Goal: Check status: Check status

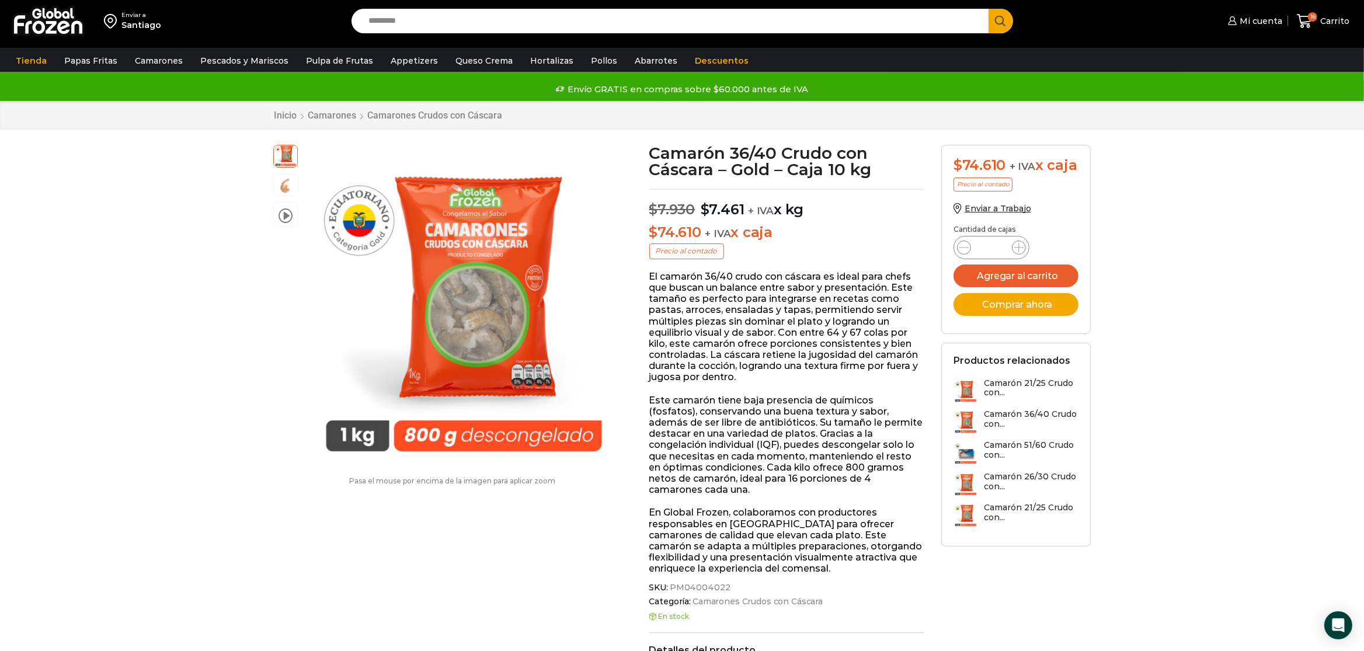
scroll to position [1, 0]
click at [1255, 21] on span "Mi cuenta" at bounding box center [1260, 21] width 46 height 12
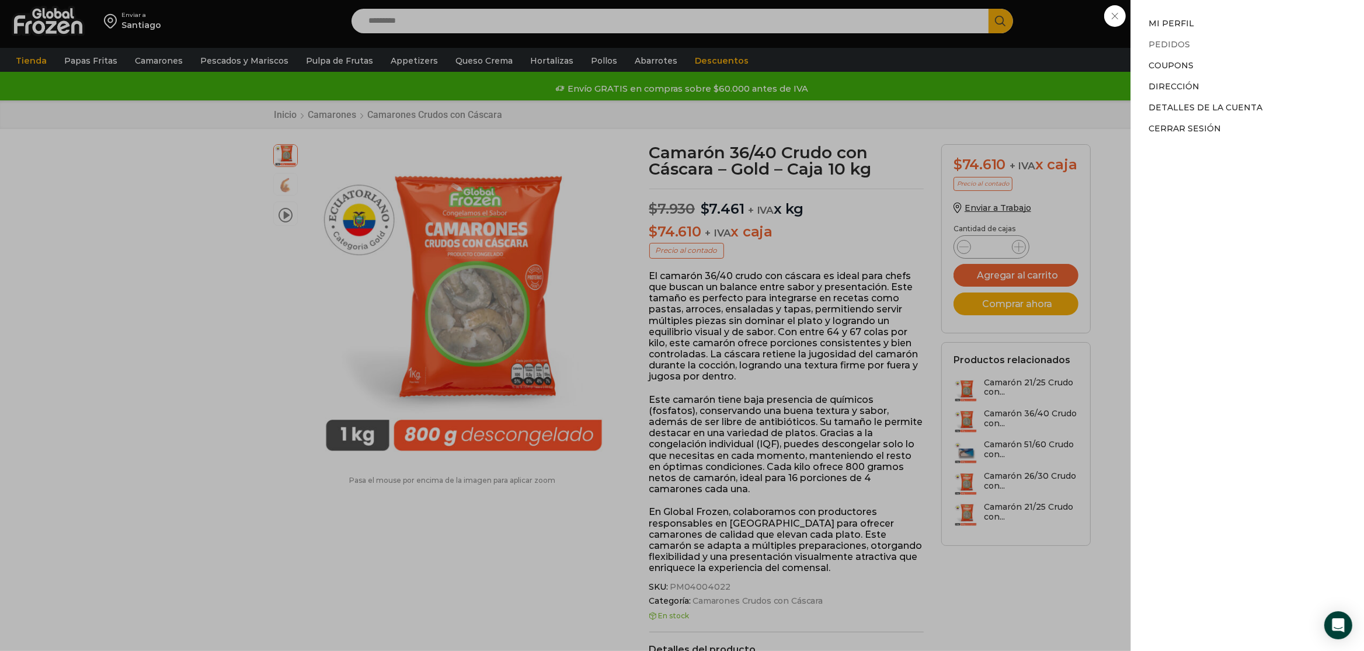
click at [1172, 40] on link "Pedidos" at bounding box center [1168, 44] width 41 height 11
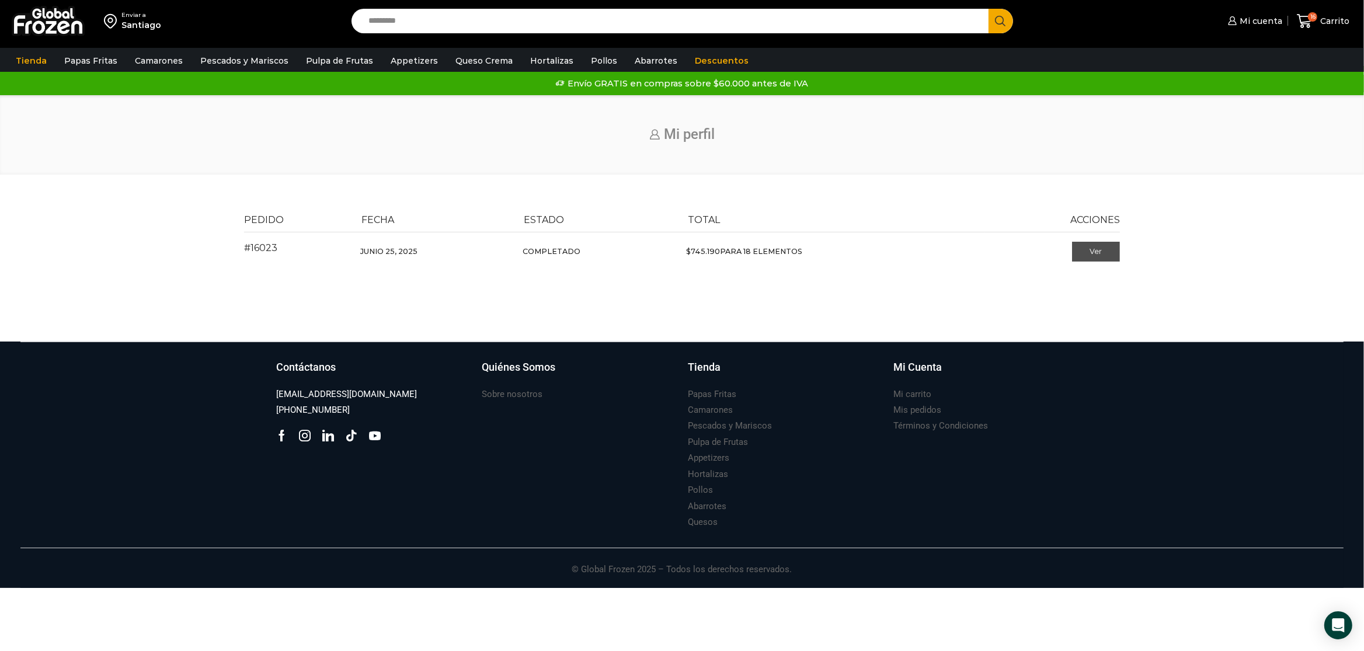
click at [1103, 245] on link "Ver" at bounding box center [1096, 252] width 48 height 20
click at [1098, 257] on link "Ver" at bounding box center [1096, 252] width 48 height 20
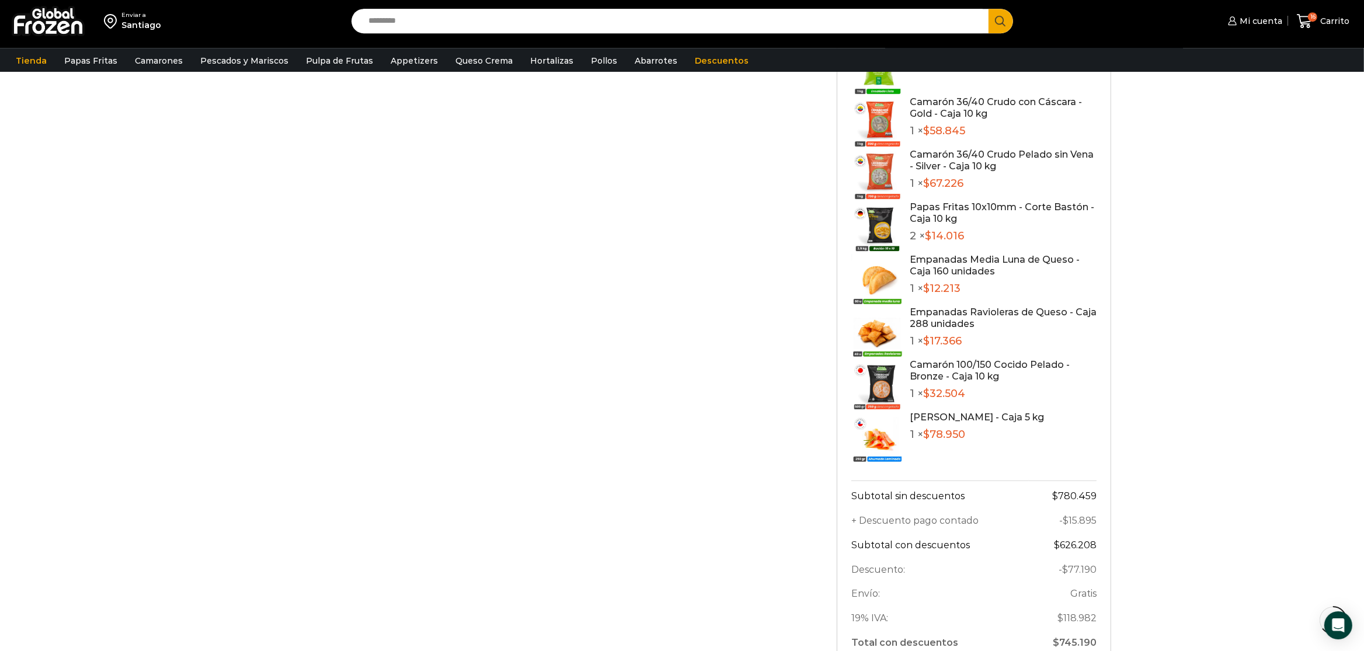
scroll to position [736, 0]
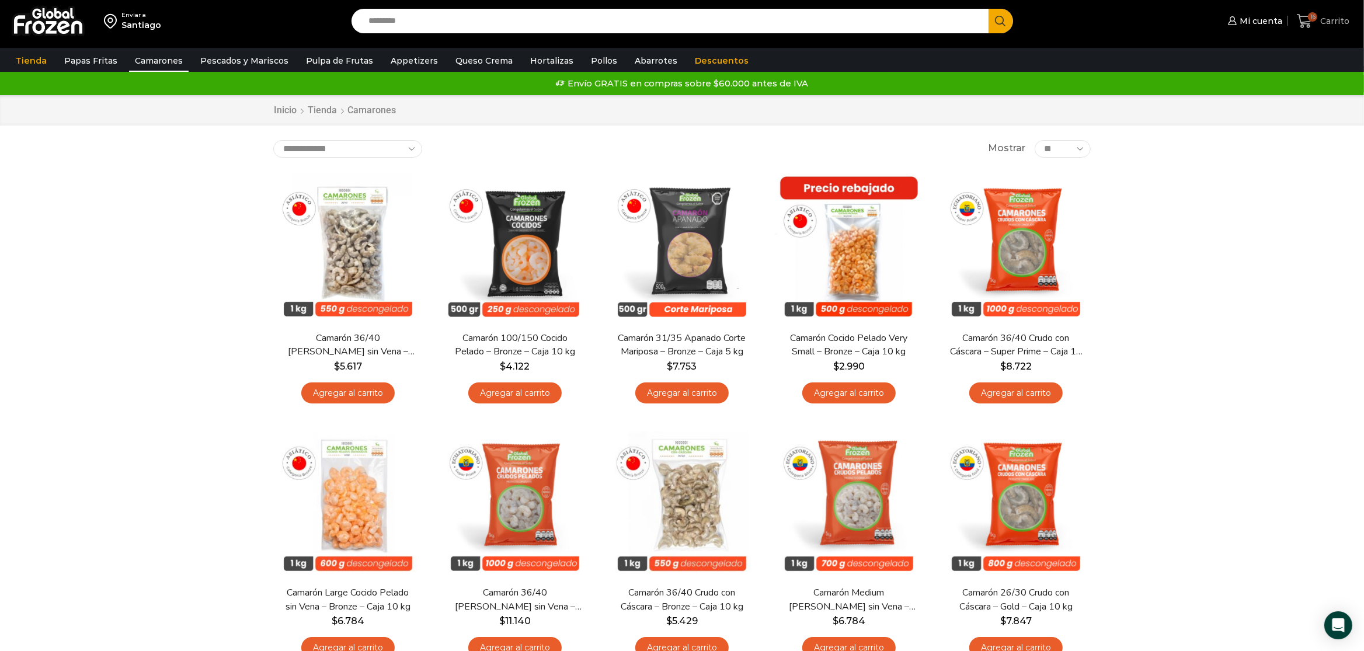
click at [1328, 18] on span "Carrito" at bounding box center [1333, 21] width 32 height 12
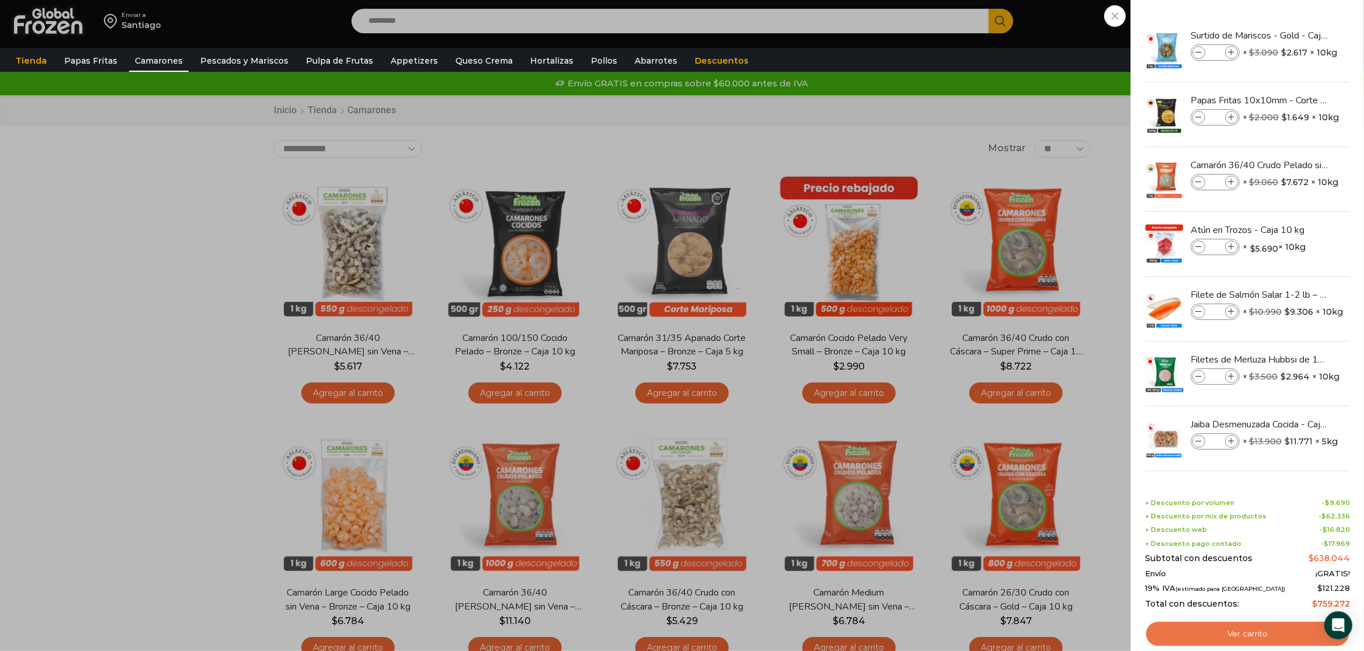
click at [1282, 636] on link "Ver carrito" at bounding box center [1247, 634] width 205 height 27
